Goal: Task Accomplishment & Management: Manage account settings

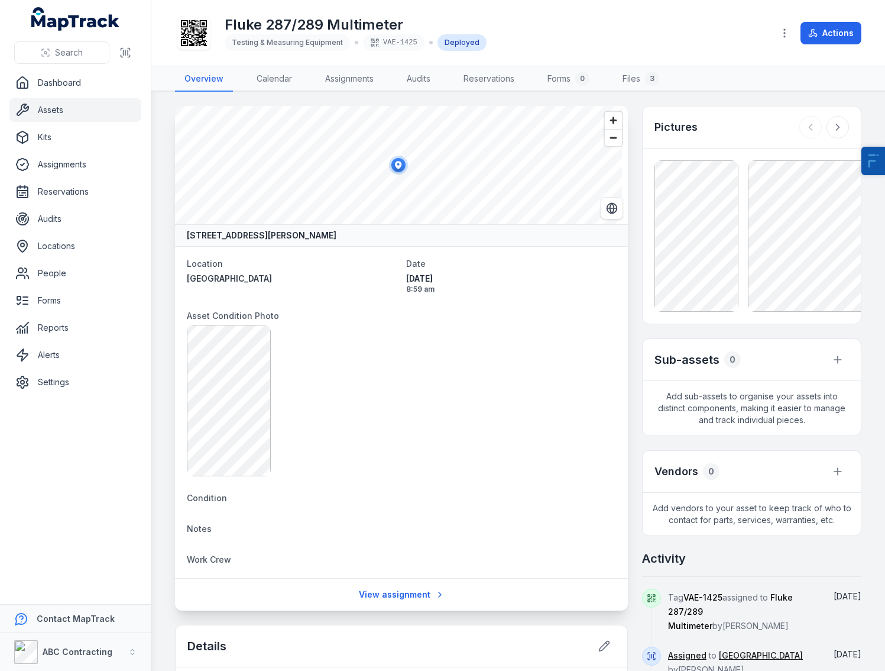
click at [193, 35] on icon at bounding box center [194, 33] width 26 height 26
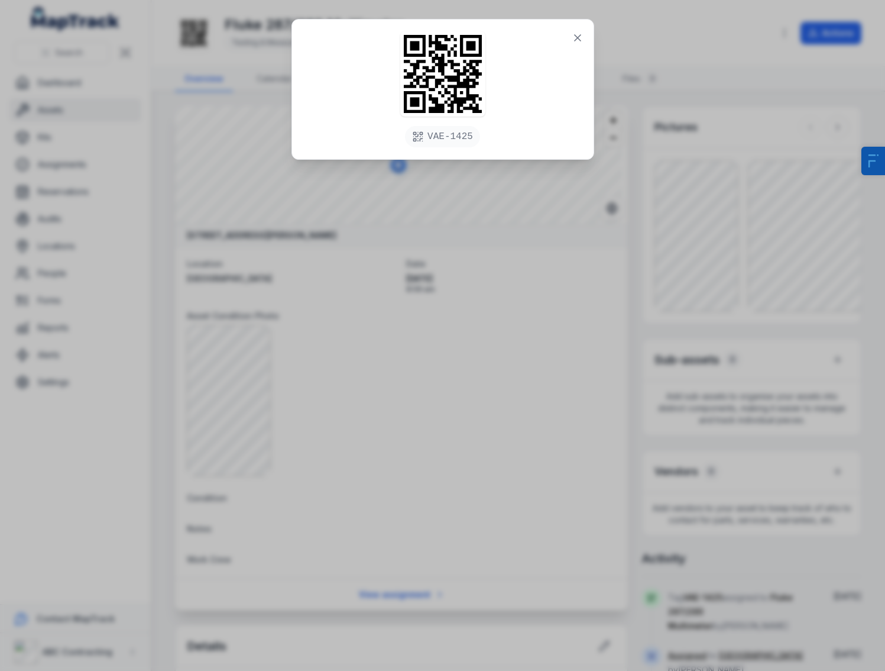
click at [487, 353] on div "VAE-1425" at bounding box center [442, 335] width 885 height 671
click at [511, 353] on div "VAE-1425" at bounding box center [442, 335] width 885 height 671
click at [565, 40] on div "VAE-1425" at bounding box center [443, 90] width 302 height 140
click at [568, 38] on button at bounding box center [578, 38] width 22 height 22
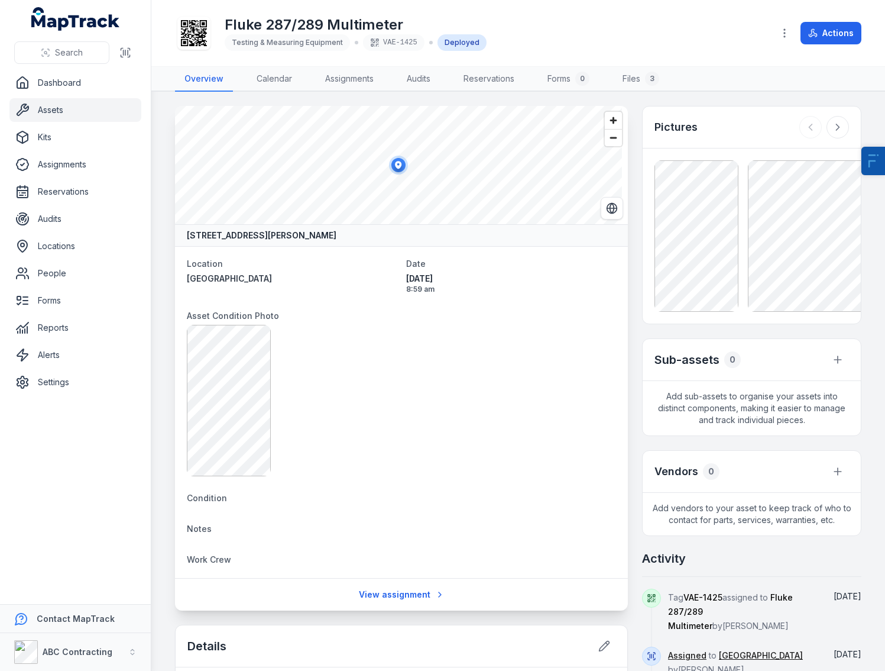
click at [573, 35] on div "Fluke 287/289 Multimeter Testing & Measuring Equipment VAE-1425 Deployed" at bounding box center [469, 33] width 589 height 38
click at [568, 83] on link "Forms 0" at bounding box center [568, 79] width 61 height 25
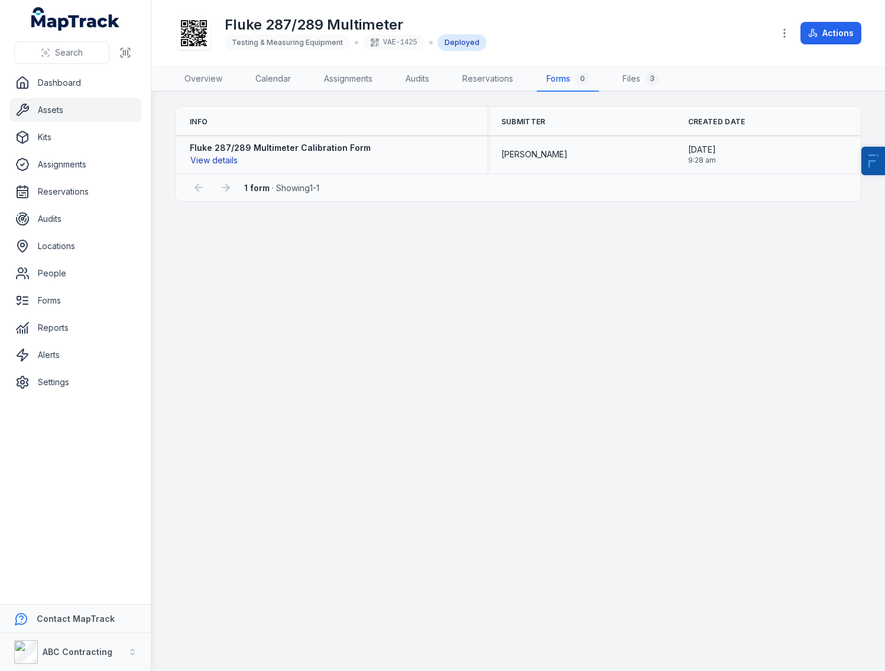
click at [214, 159] on button "View details" at bounding box center [214, 160] width 49 height 13
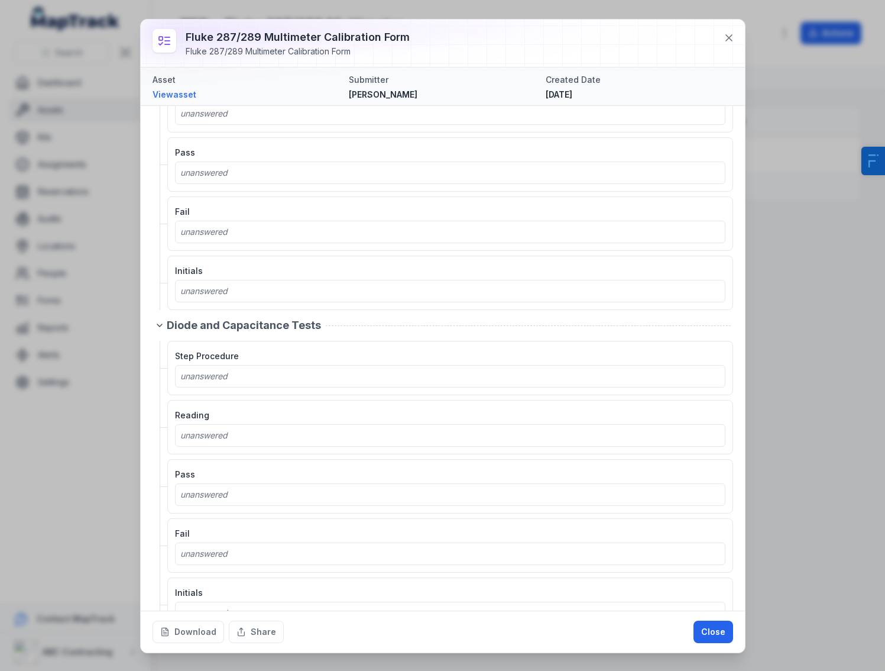
scroll to position [786, 0]
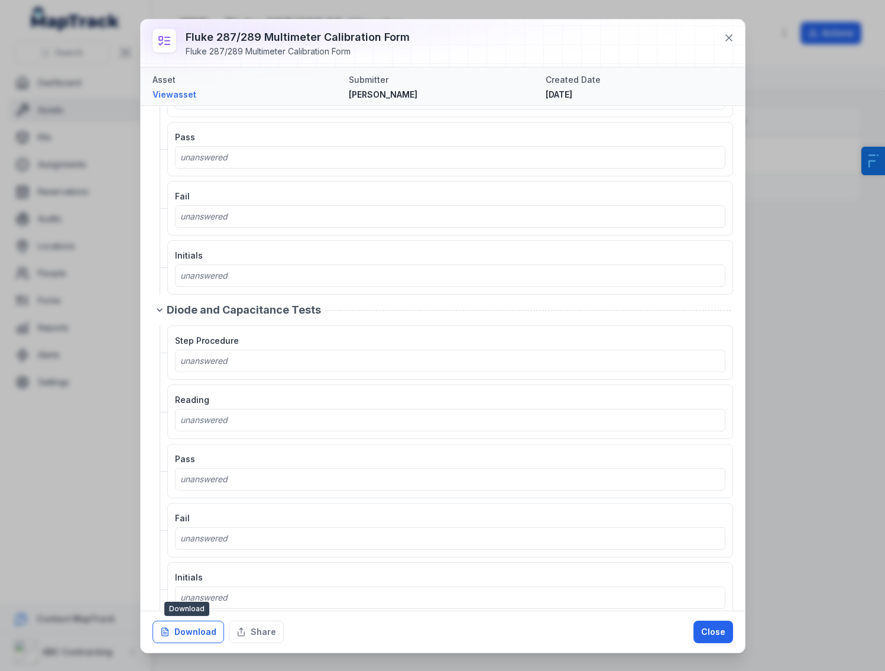
click at [167, 629] on icon at bounding box center [164, 632] width 7 height 8
click at [727, 40] on icon at bounding box center [729, 38] width 6 height 6
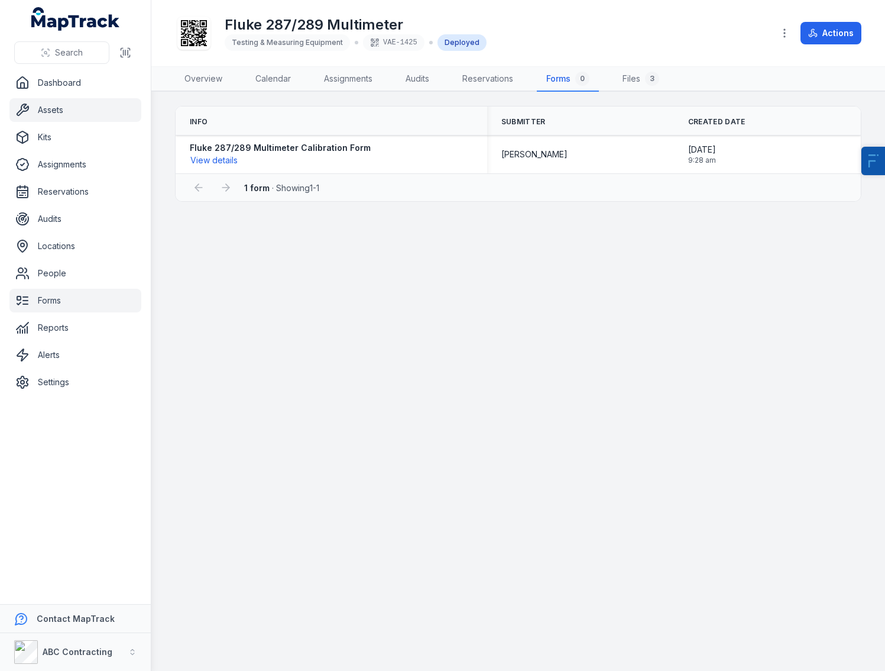
click at [53, 303] on link "Forms" at bounding box center [75, 301] width 132 height 24
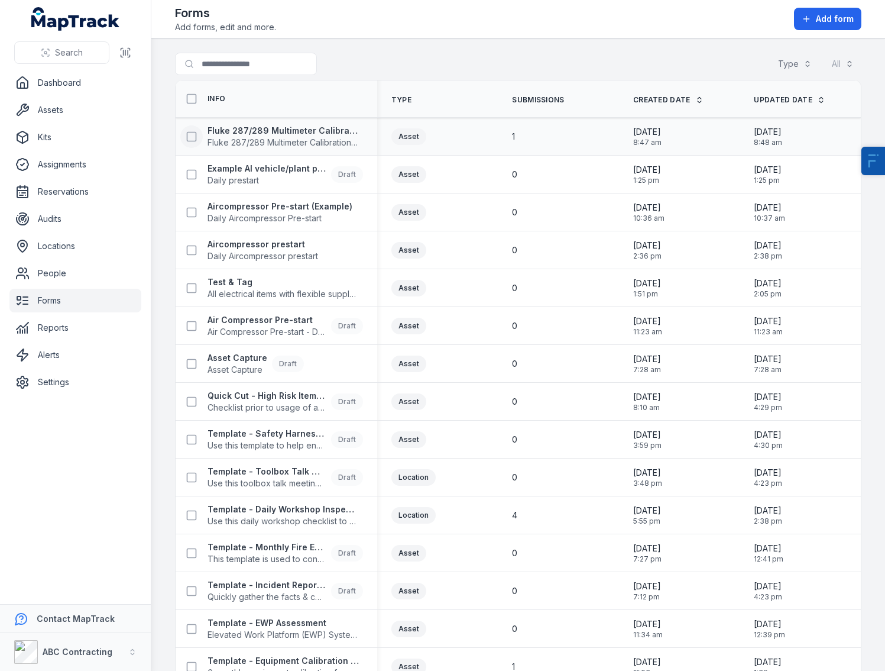
click at [185, 139] on button at bounding box center [191, 136] width 22 height 22
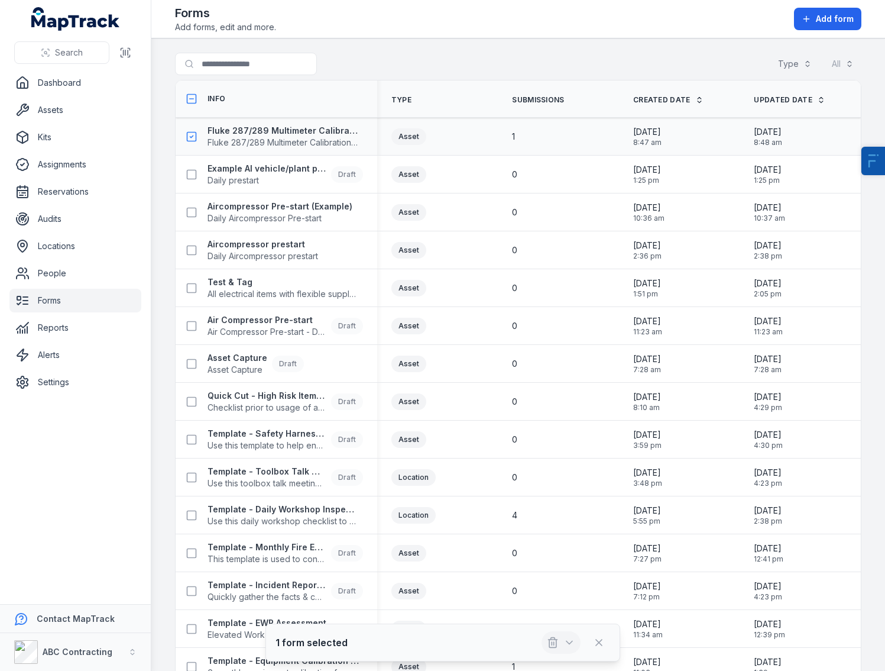
click at [552, 642] on icon "button" at bounding box center [553, 642] width 12 height 12
click at [552, 597] on div "Delete" at bounding box center [561, 589] width 132 height 21
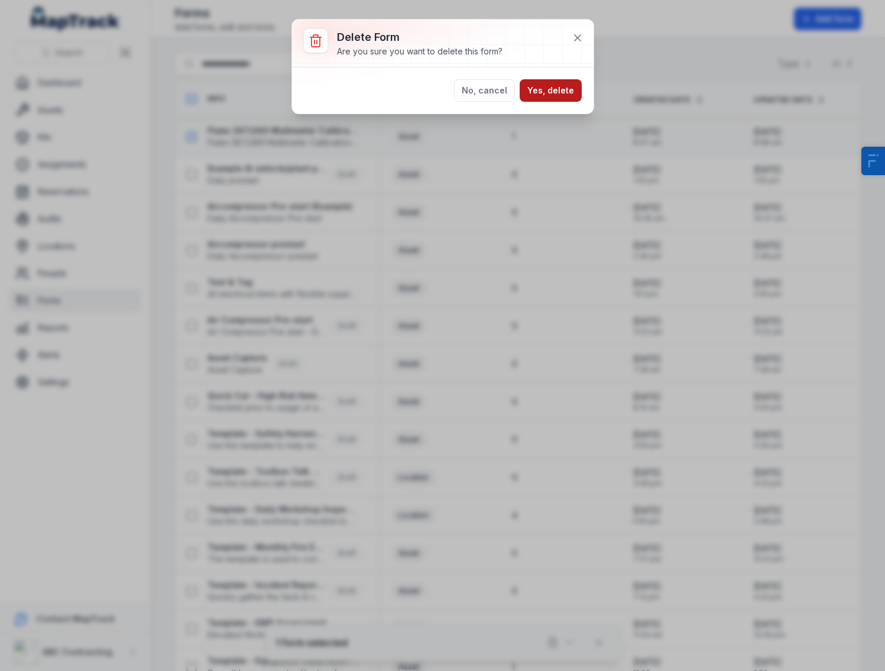
click at [560, 91] on button "Yes, delete" at bounding box center [551, 90] width 62 height 22
